Goal: Task Accomplishment & Management: Manage account settings

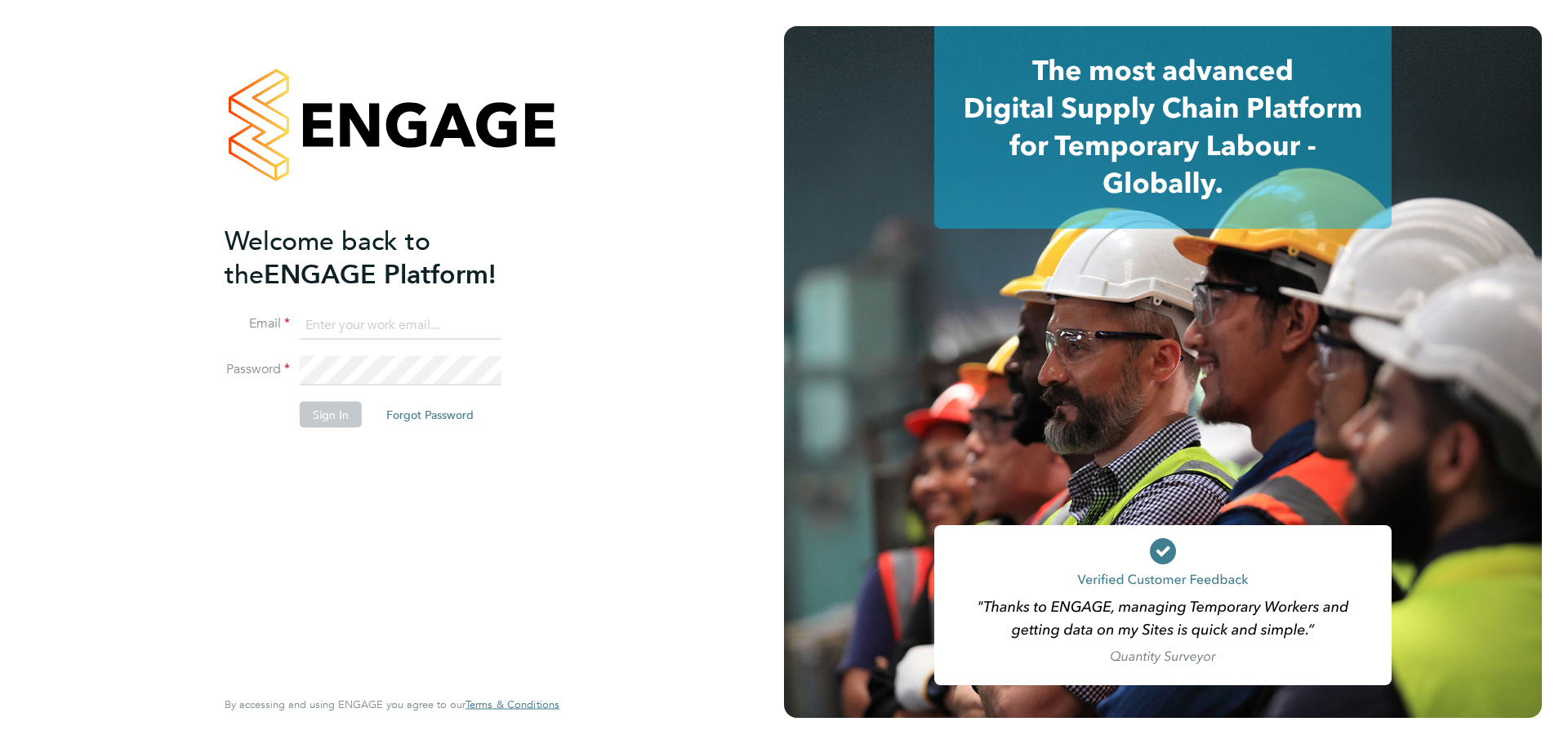
type input "[PERSON_NAME][EMAIL_ADDRESS][PERSON_NAME][PERSON_NAME][DOMAIN_NAME]"
click at [338, 415] on button "Sign In" at bounding box center [330, 414] width 62 height 26
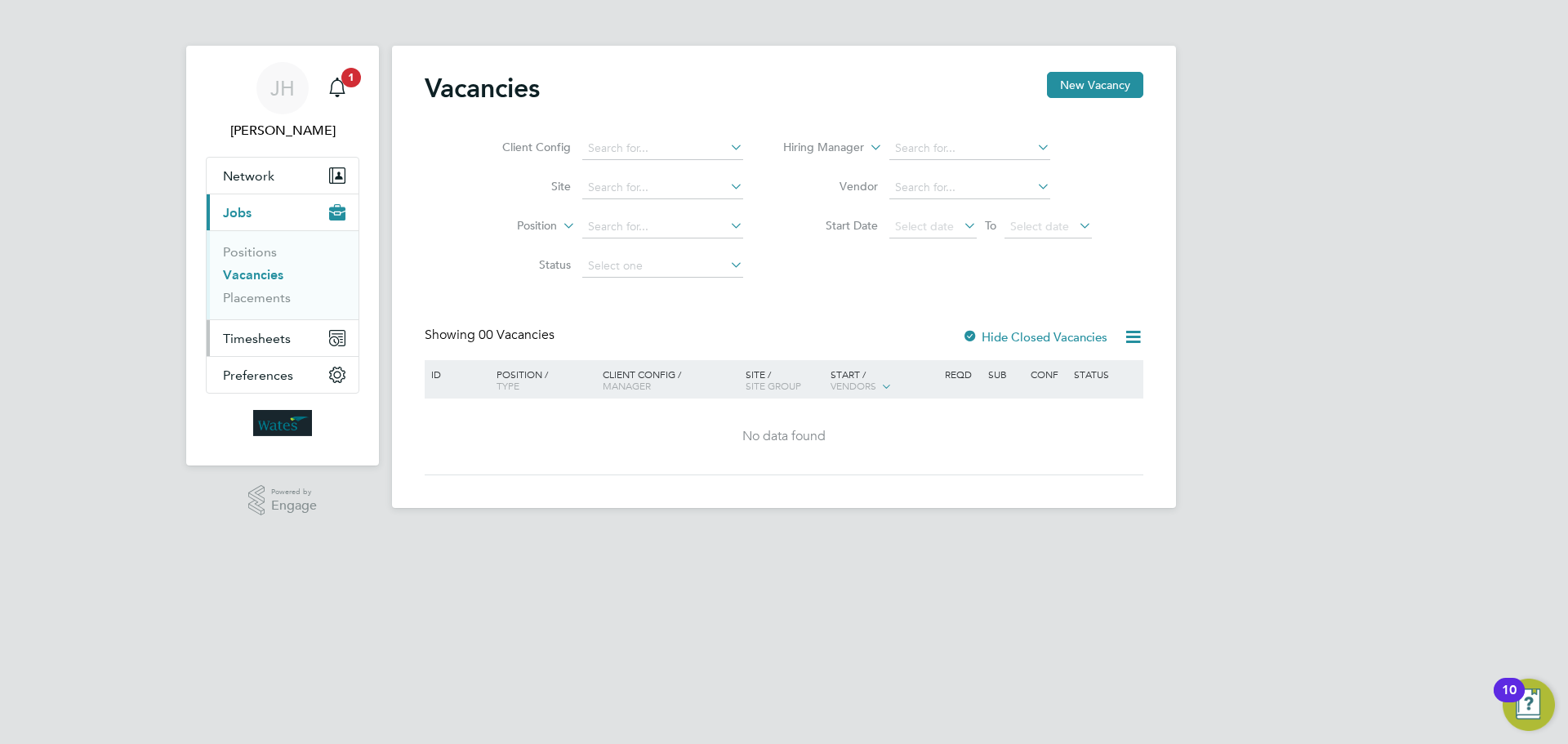
click at [269, 332] on span "Timesheets" at bounding box center [257, 339] width 68 height 16
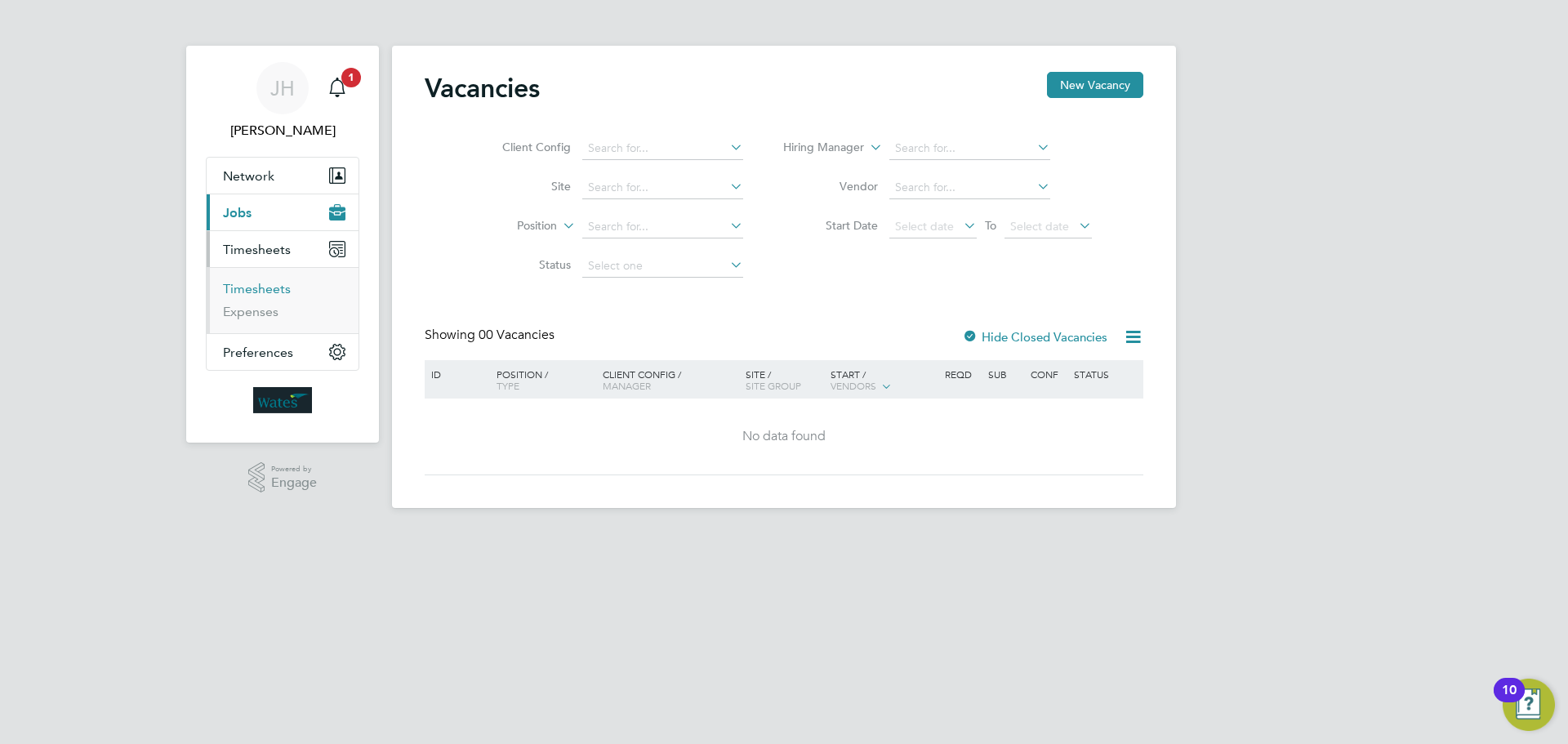
click at [258, 287] on link "Timesheets" at bounding box center [257, 288] width 68 height 16
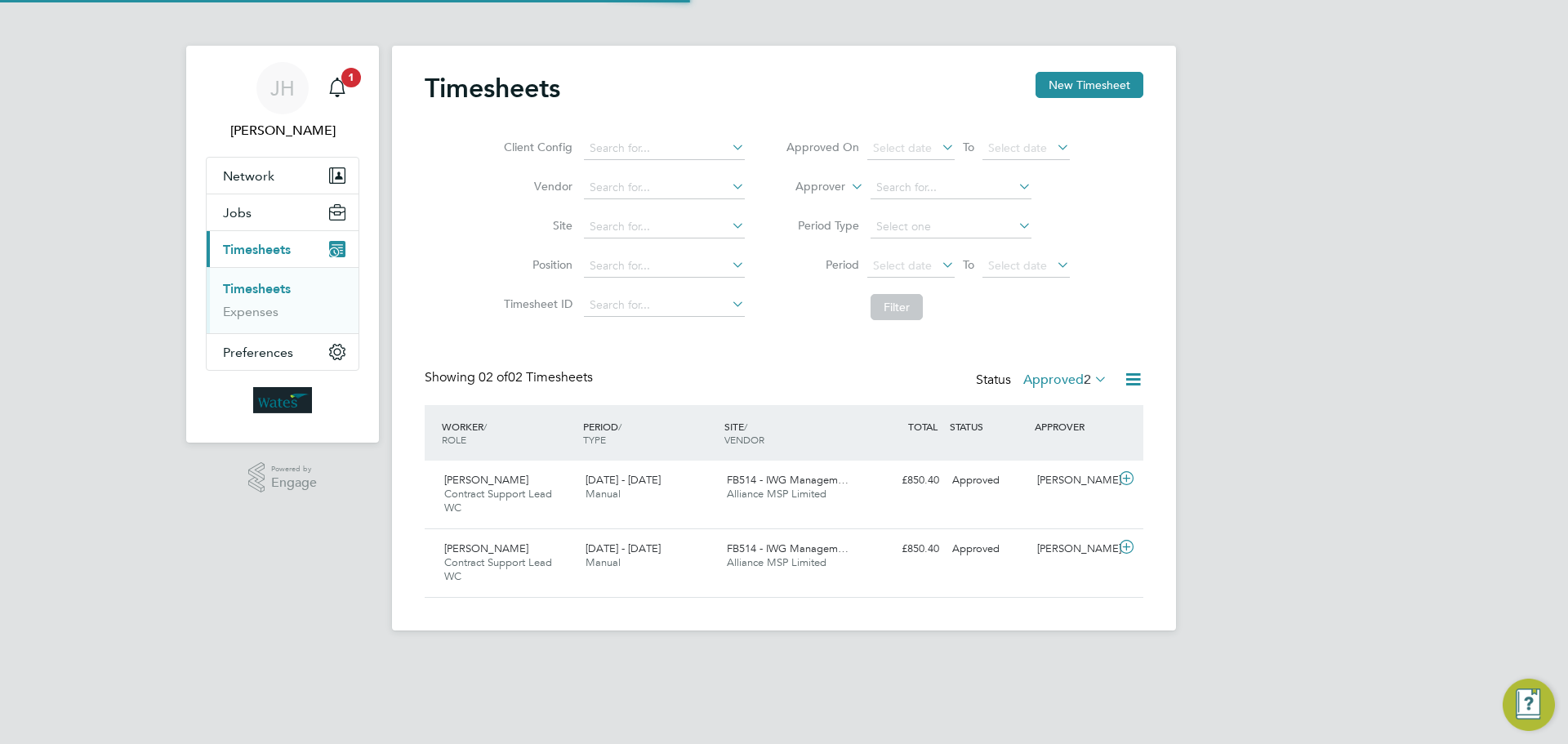
scroll to position [42, 142]
click at [1091, 378] on icon at bounding box center [1091, 378] width 0 height 23
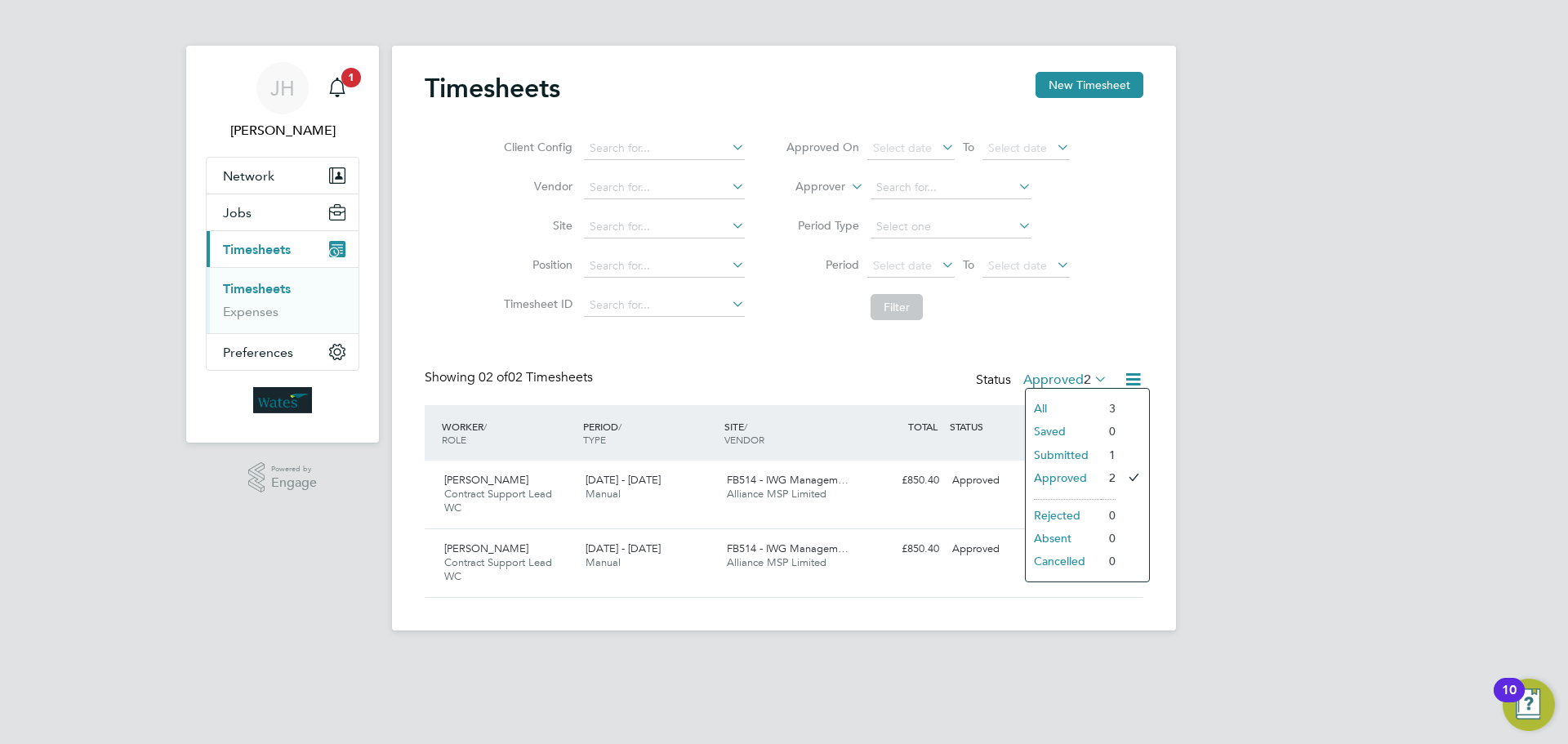
click at [1065, 454] on li "Submitted" at bounding box center [1064, 454] width 75 height 23
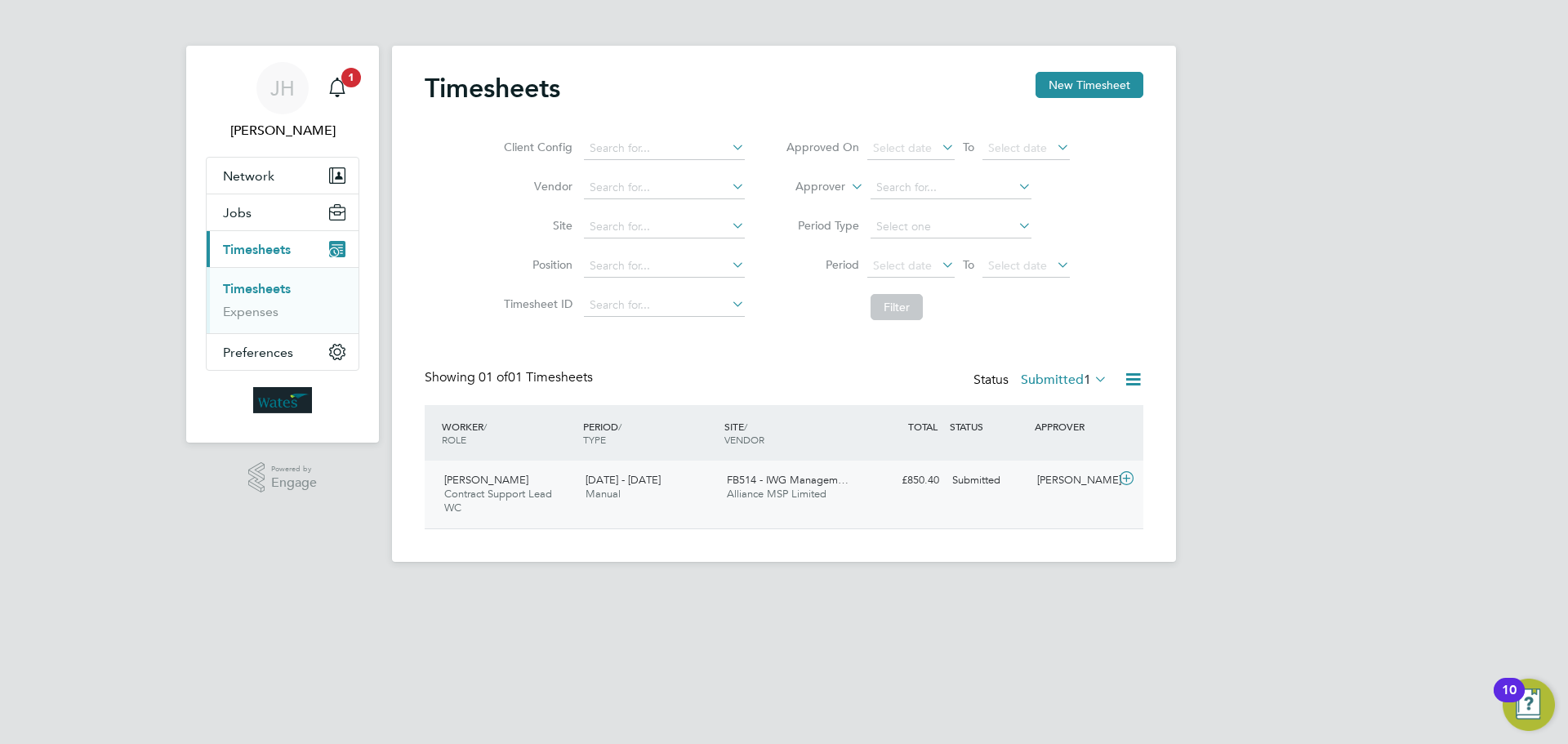
click at [1129, 476] on icon at bounding box center [1126, 478] width 20 height 13
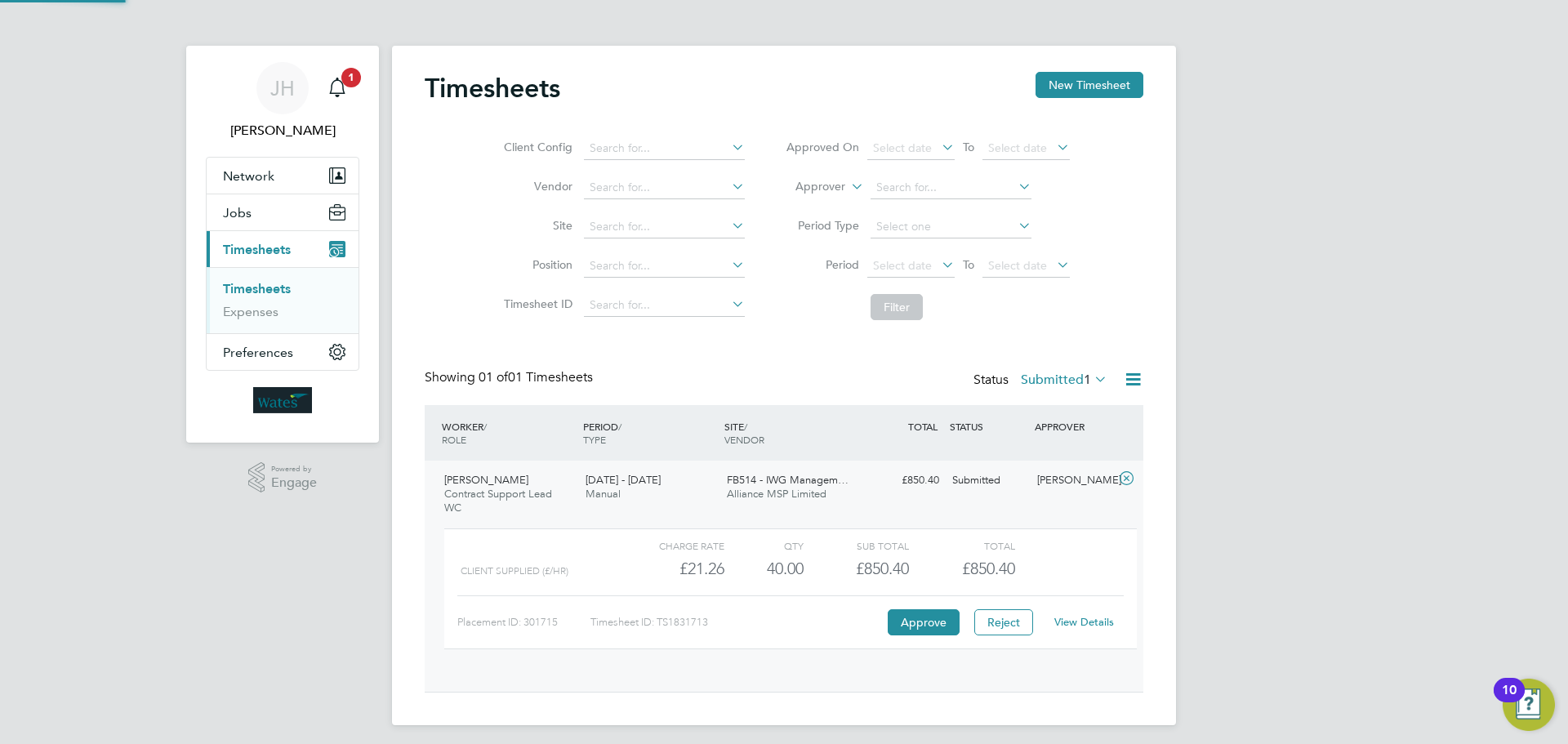
scroll to position [28, 159]
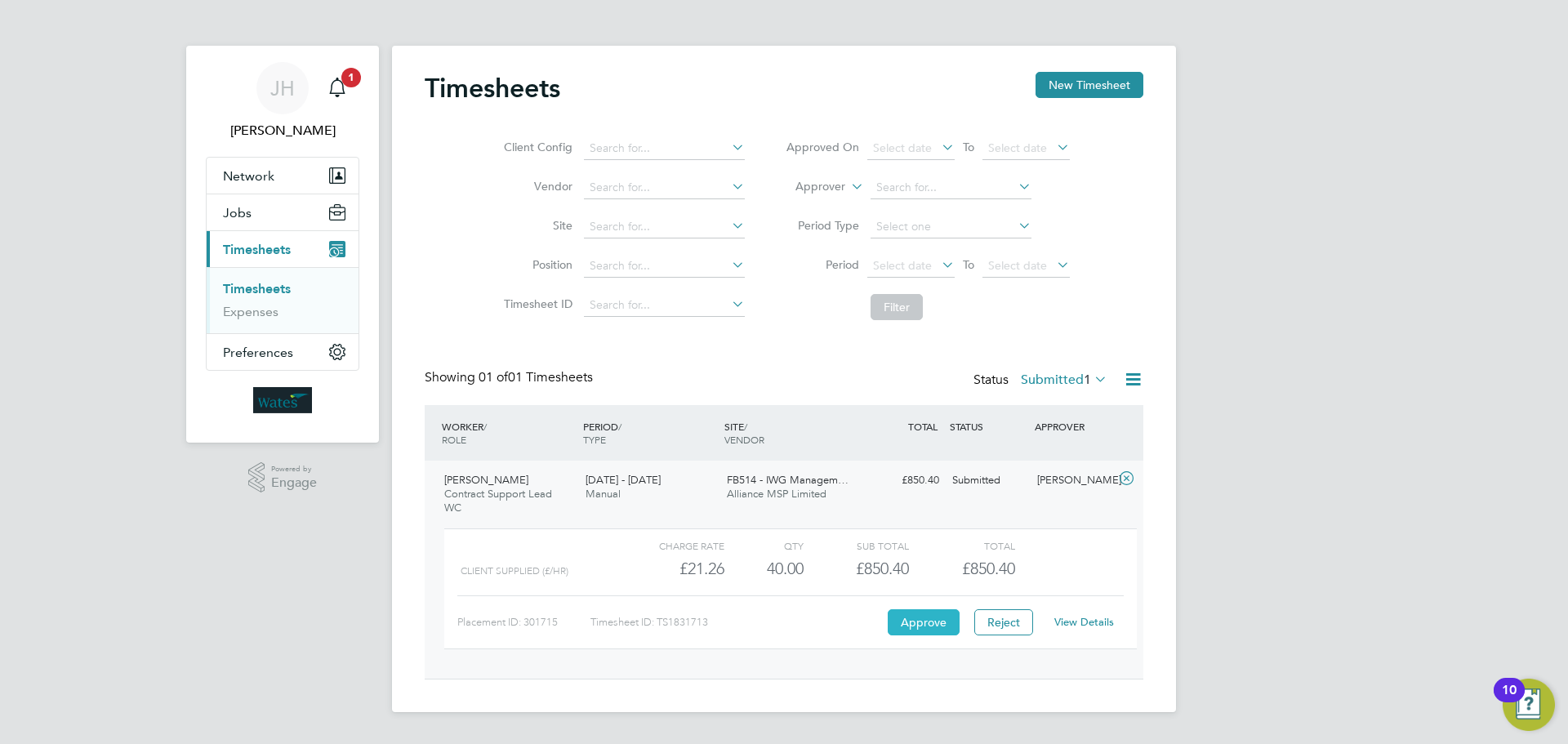
click at [917, 624] on button "Approve" at bounding box center [924, 622] width 72 height 26
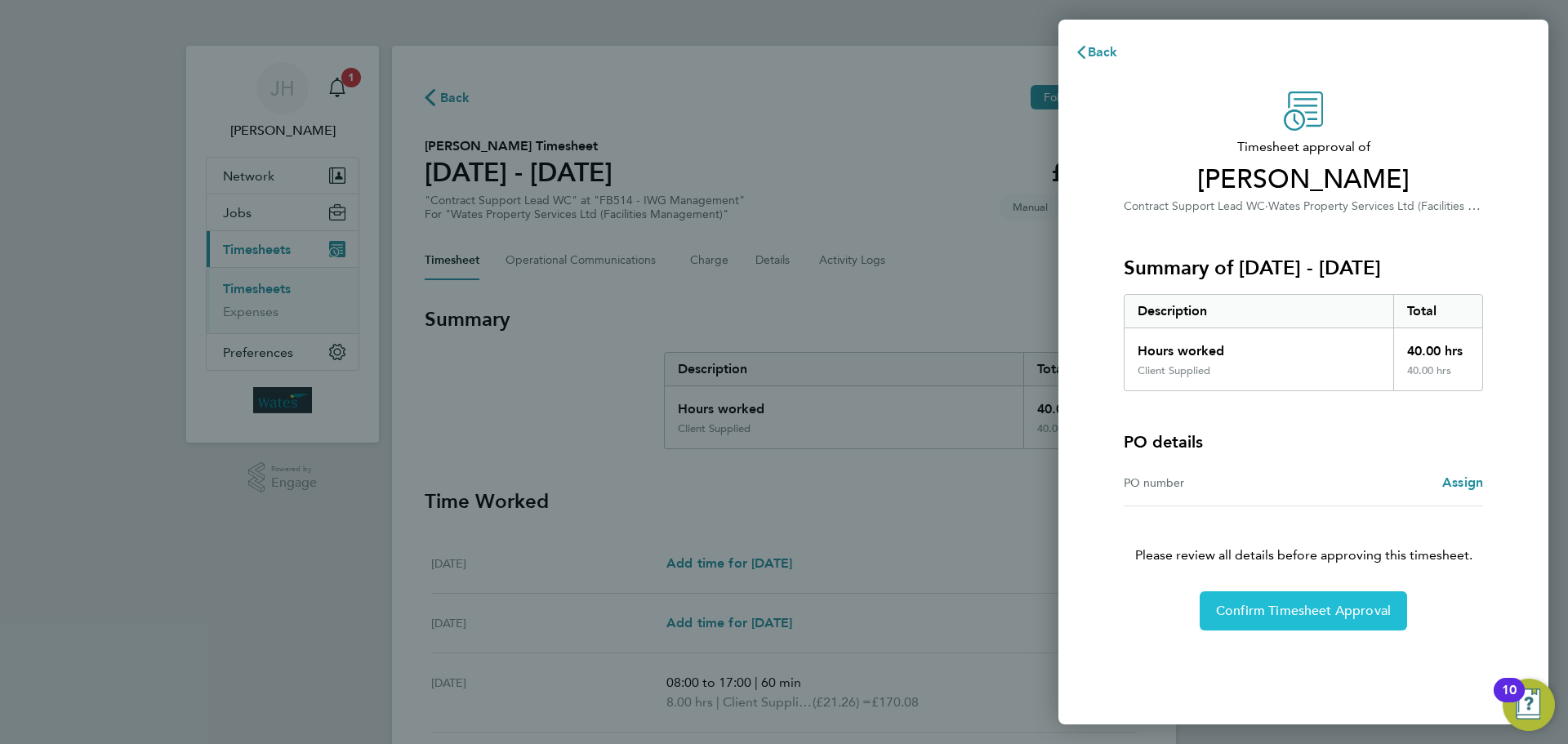
click at [1309, 611] on span "Confirm Timesheet Approval" at bounding box center [1303, 611] width 175 height 17
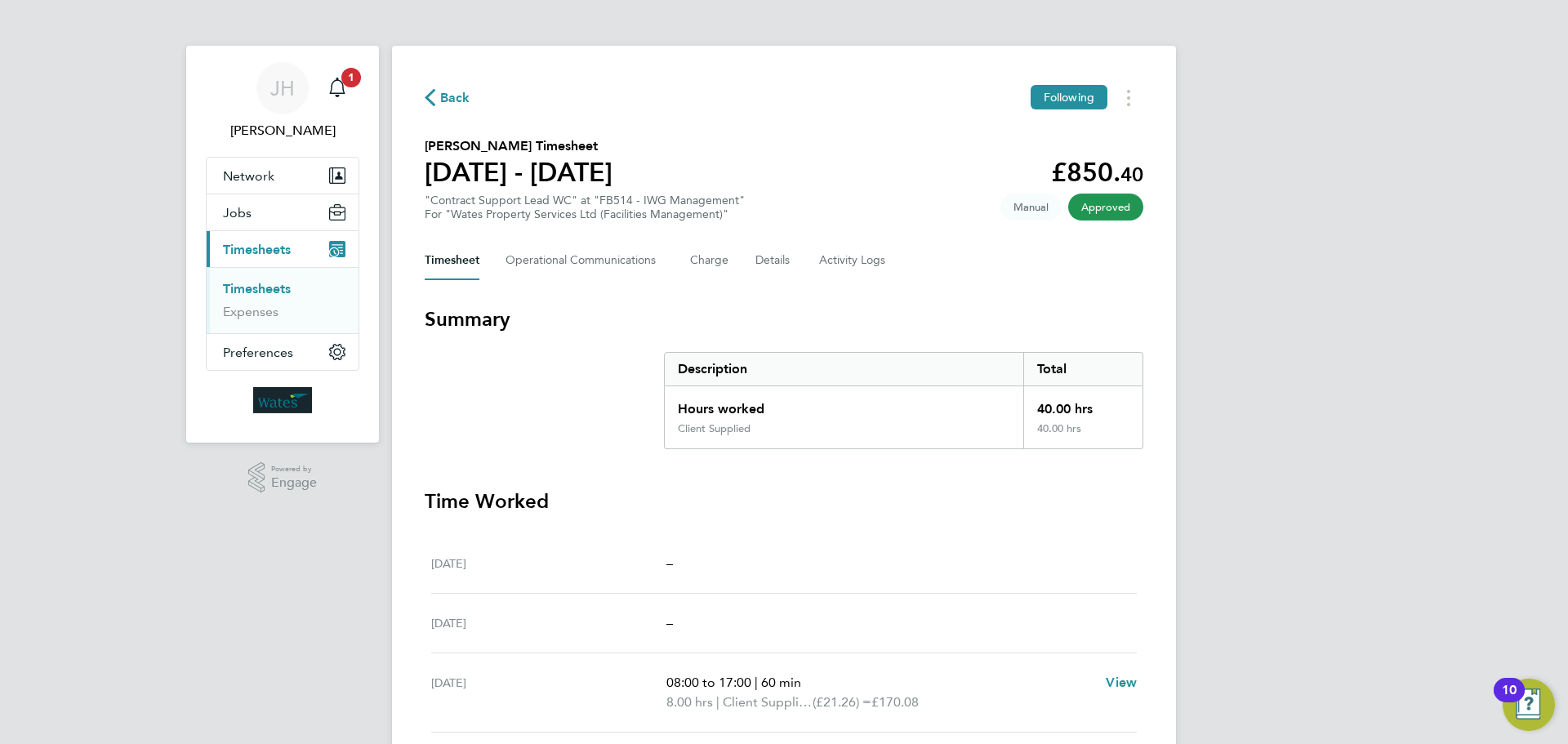
click at [445, 95] on span "Back" at bounding box center [455, 97] width 30 height 19
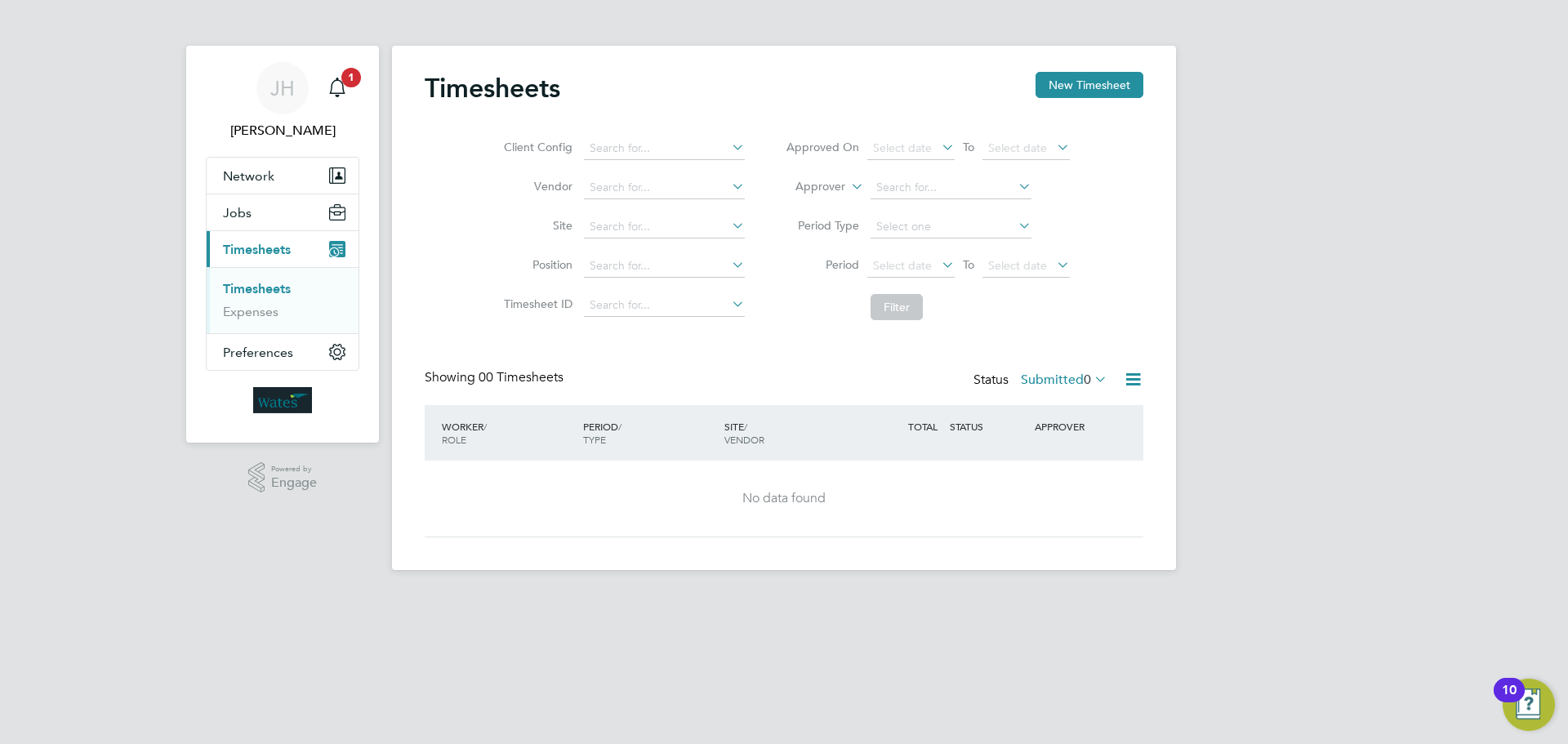
click at [1091, 382] on icon at bounding box center [1091, 378] width 0 height 23
click at [1068, 474] on li "Approved" at bounding box center [1062, 477] width 75 height 23
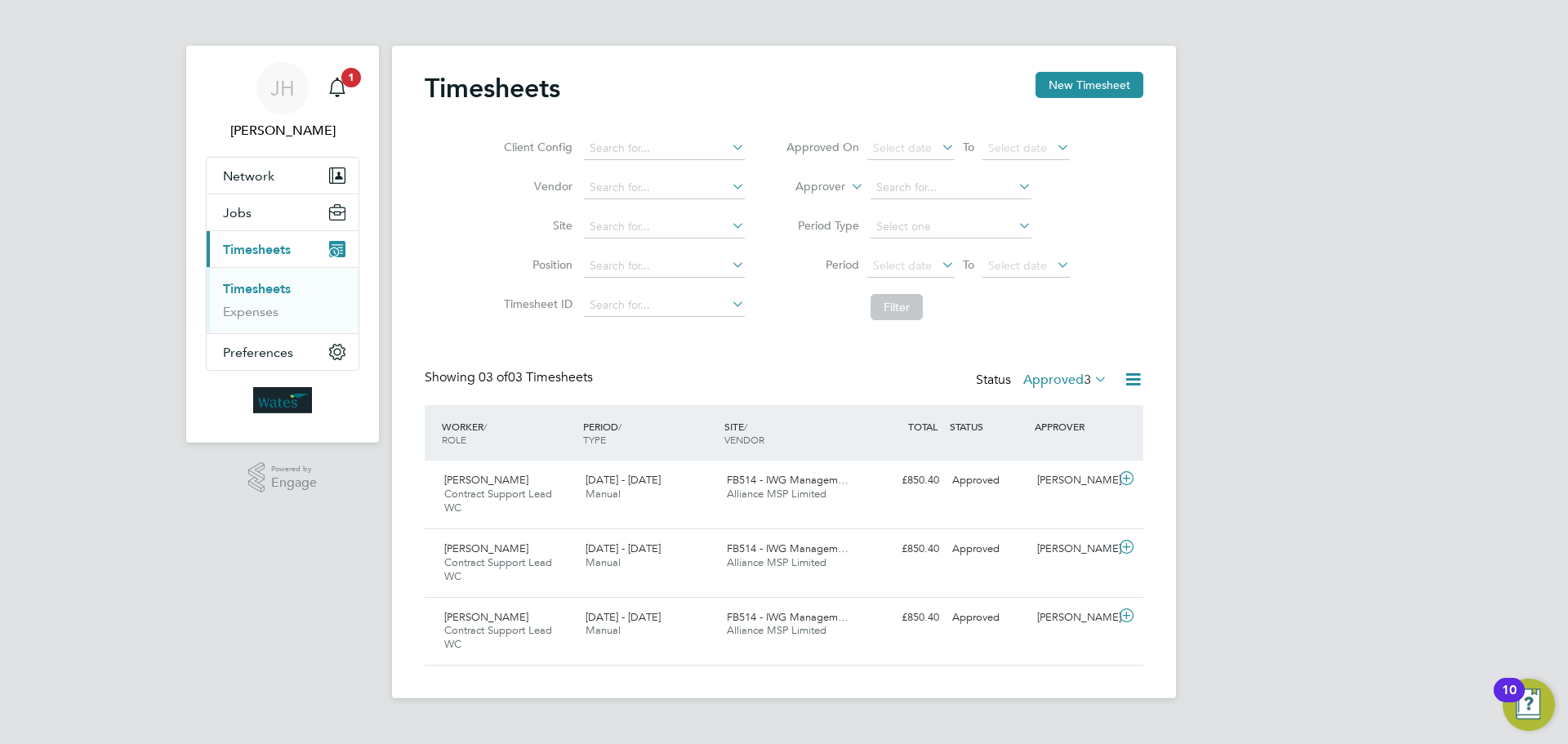
drag, startPoint x: 1254, startPoint y: 415, endPoint x: 1220, endPoint y: 392, distance: 41.0
click at [1254, 415] on div "JH Jerry Harrison Notifications 1 Applications: Network Sites Workers Jobs Posi…" at bounding box center [784, 362] width 1568 height 724
click at [288, 84] on span "JH" at bounding box center [282, 88] width 24 height 21
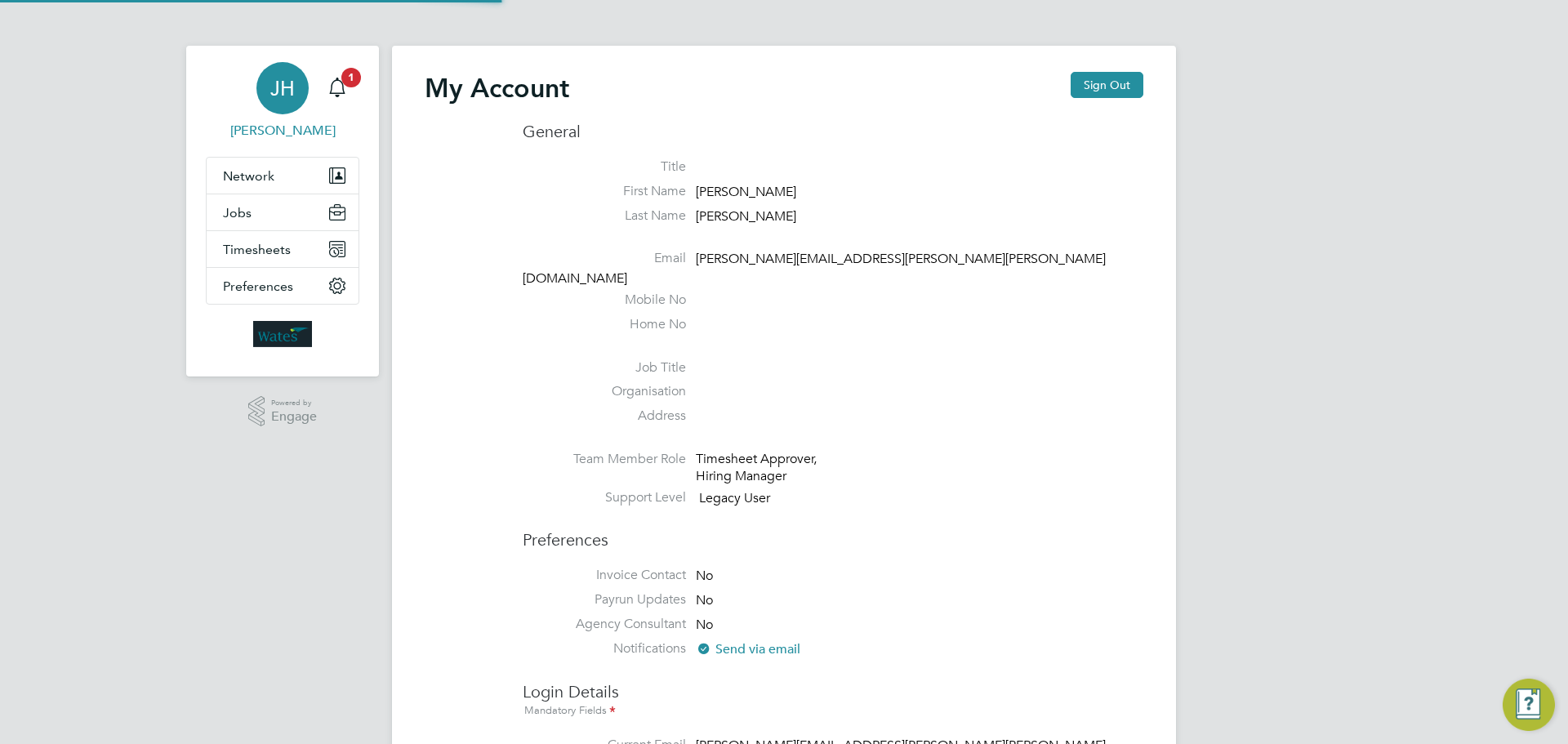
type input "jerry.harrison@wates.co.uk"
click at [1102, 87] on button "Sign Out" at bounding box center [1106, 84] width 73 height 26
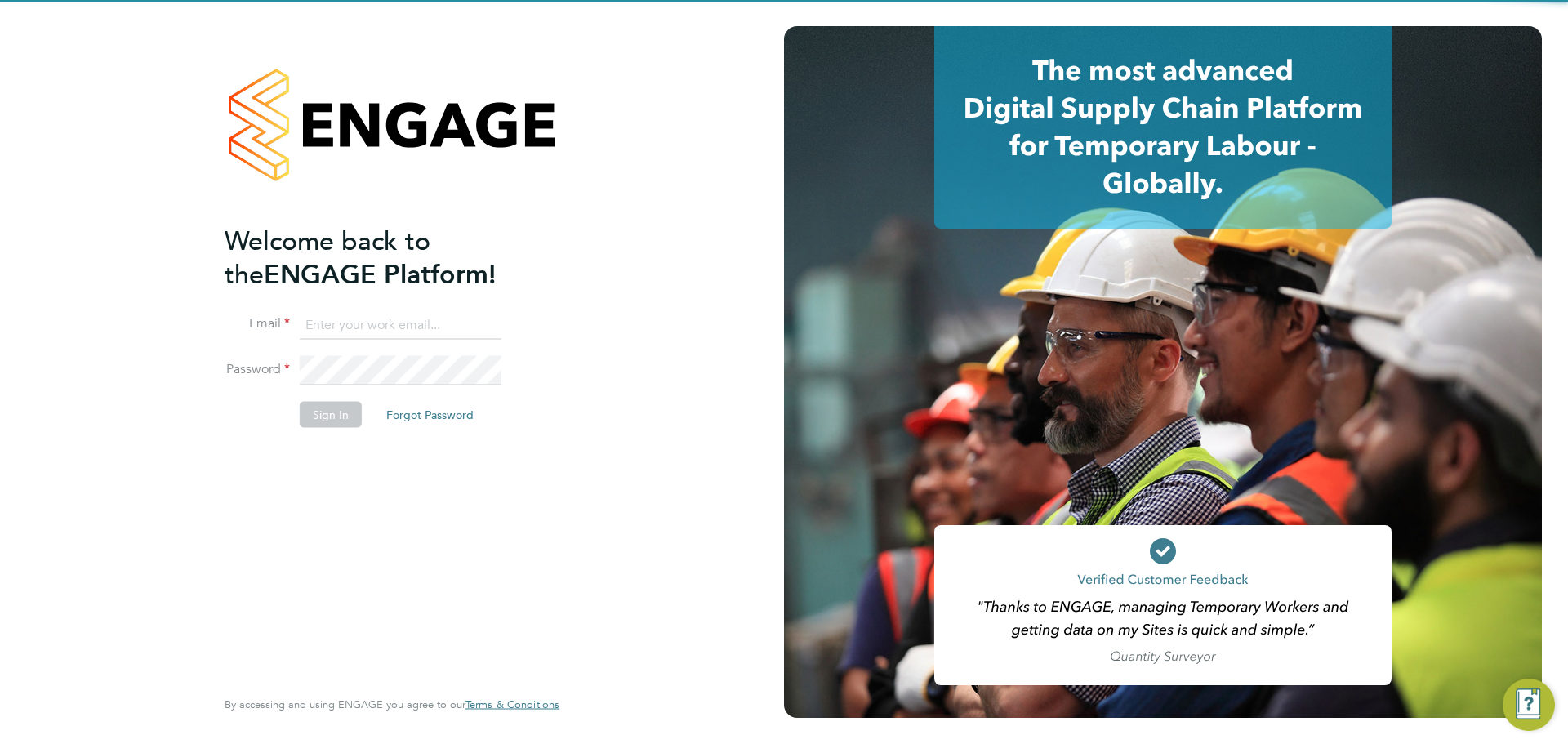
type input "jerry.harrison@wates.co.uk"
